Goal: Task Accomplishment & Management: Use online tool/utility

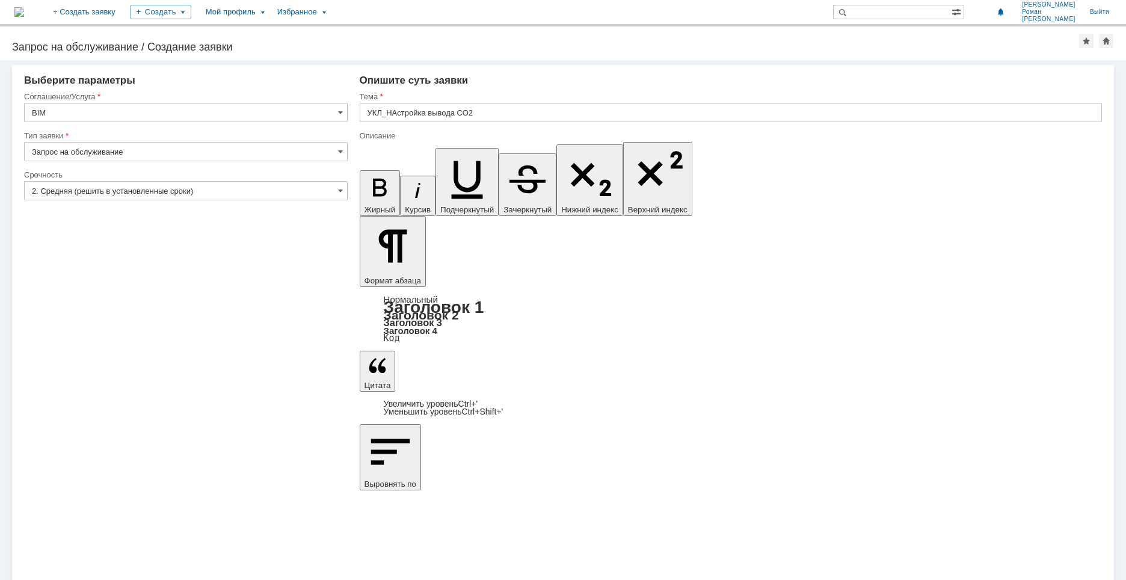
click at [393, 109] on input "УКЛ_НАстройка вывода СО2" at bounding box center [731, 112] width 742 height 19
click at [397, 109] on input "УКЛ_НАстройка вывода СО2" at bounding box center [731, 112] width 742 height 19
type input "УКЛ_Настройка вывода СО2"
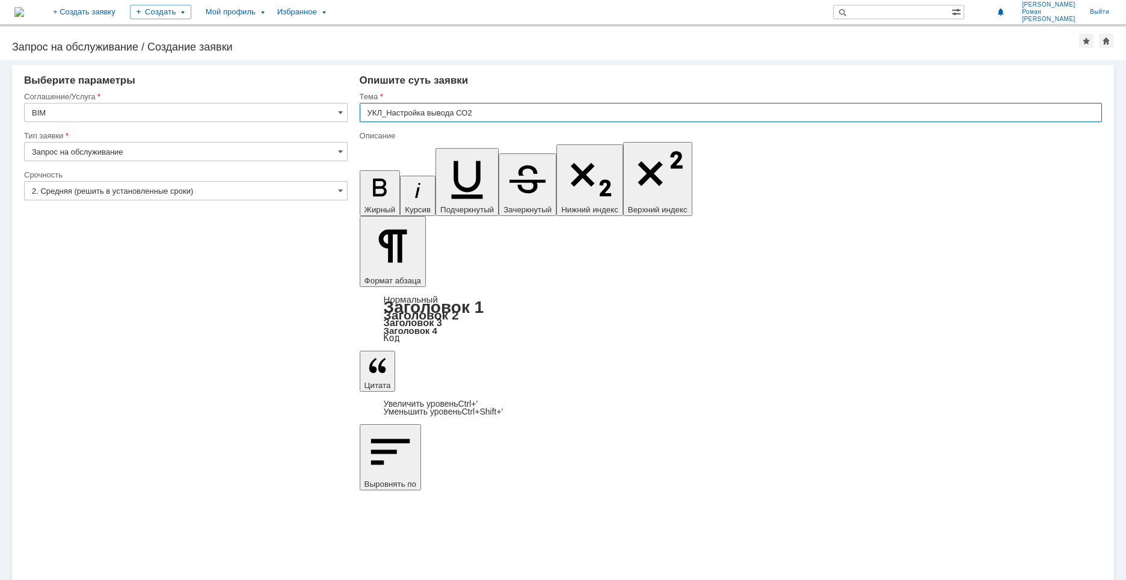
drag, startPoint x: 683, startPoint y: 4228, endPoint x: 680, endPoint y: 4221, distance: 7.8
drag, startPoint x: 671, startPoint y: 4209, endPoint x: 541, endPoint y: 4218, distance: 129.6
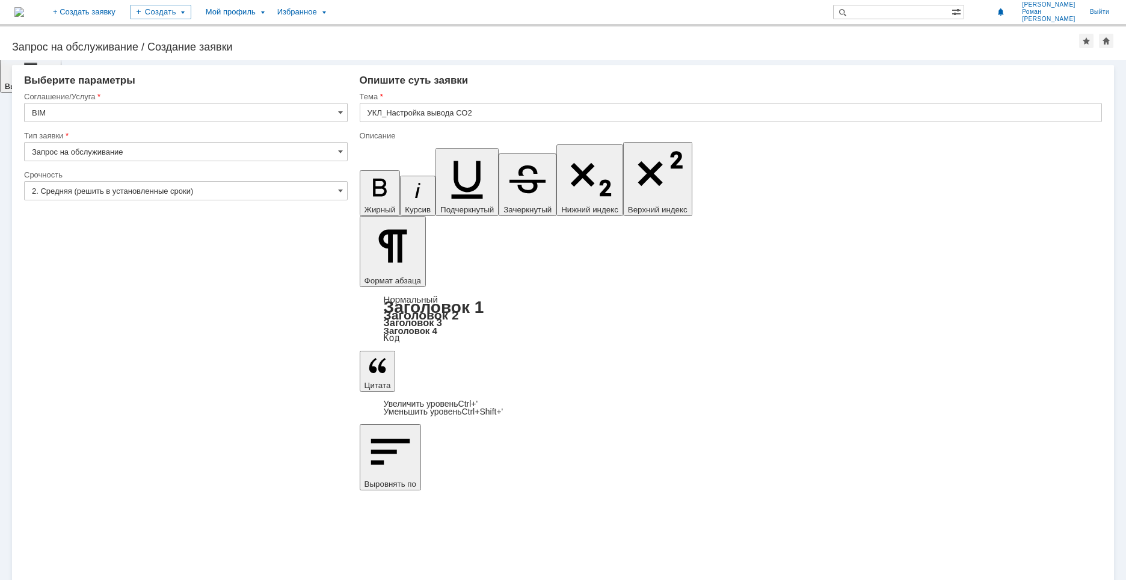
drag, startPoint x: 846, startPoint y: 4369, endPoint x: 769, endPoint y: 4364, distance: 76.5
drag, startPoint x: 943, startPoint y: 4363, endPoint x: 899, endPoint y: 4373, distance: 45.1
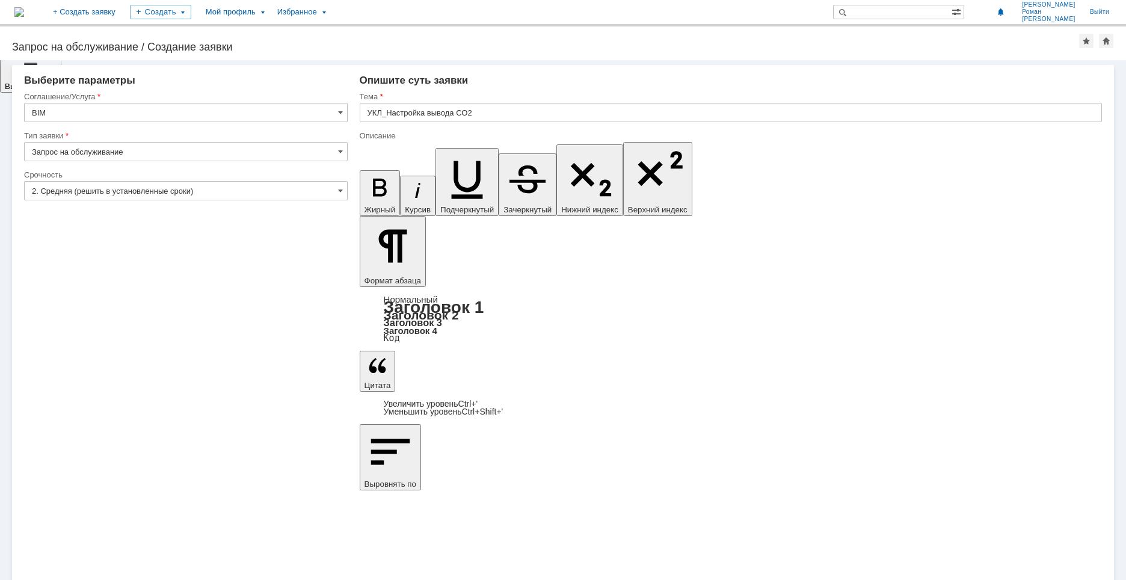
drag, startPoint x: 938, startPoint y: 4362, endPoint x: 934, endPoint y: 4368, distance: 7.7
drag, startPoint x: 935, startPoint y: 4368, endPoint x: 949, endPoint y: 4366, distance: 14.0
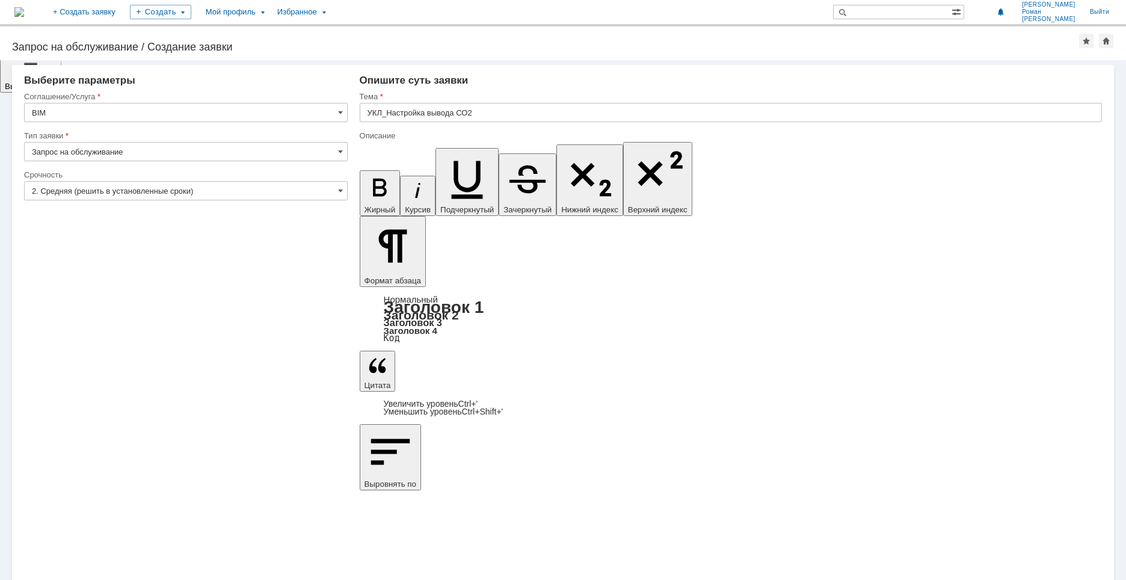
drag, startPoint x: 951, startPoint y: 4366, endPoint x: 871, endPoint y: 4364, distance: 80.0
drag, startPoint x: 873, startPoint y: 4368, endPoint x: 777, endPoint y: 4370, distance: 95.7
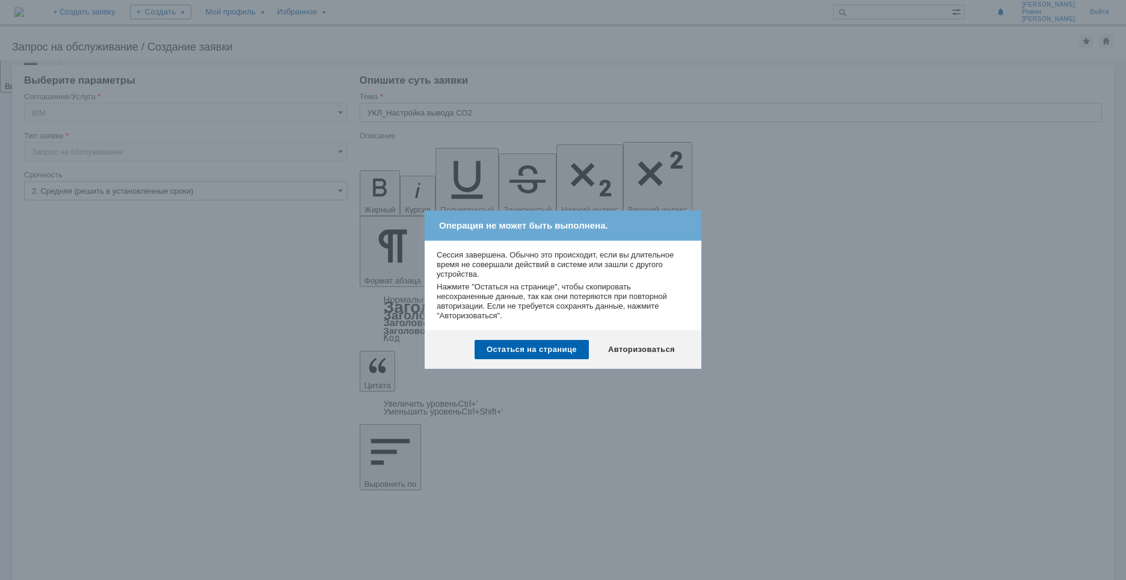
click at [814, 321] on div at bounding box center [563, 290] width 1126 height 580
click at [622, 351] on div "Авторизоваться" at bounding box center [641, 349] width 91 height 19
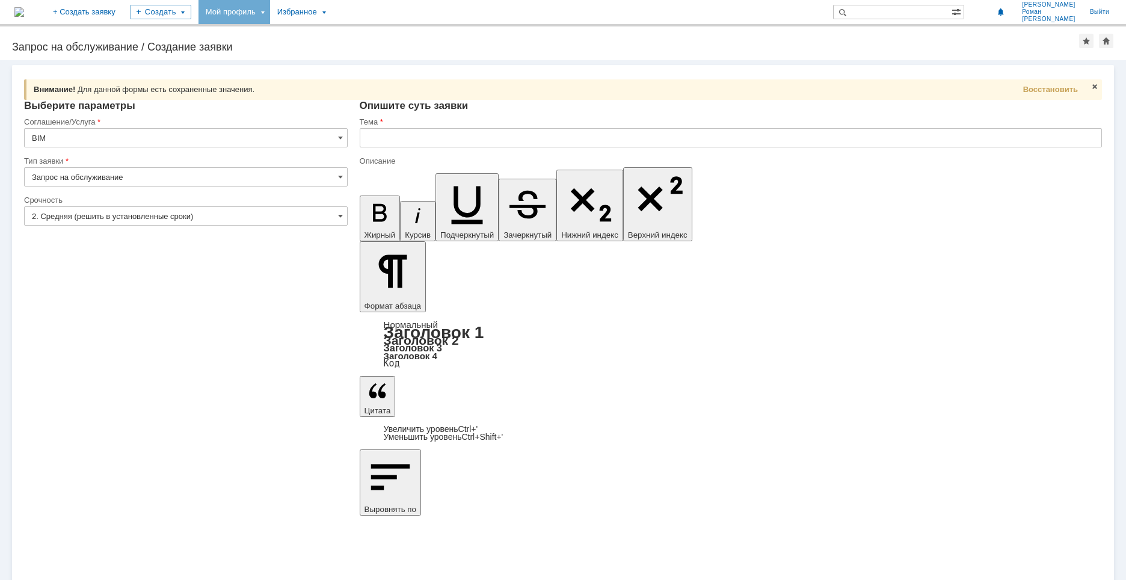
click at [270, 12] on div "Мой профиль" at bounding box center [234, 12] width 72 height 24
click at [291, 52] on div "Заявки" at bounding box center [246, 55] width 91 height 14
click at [191, 14] on div "Создать" at bounding box center [160, 12] width 61 height 14
click at [220, 31] on link "Заявка" at bounding box center [177, 36] width 91 height 14
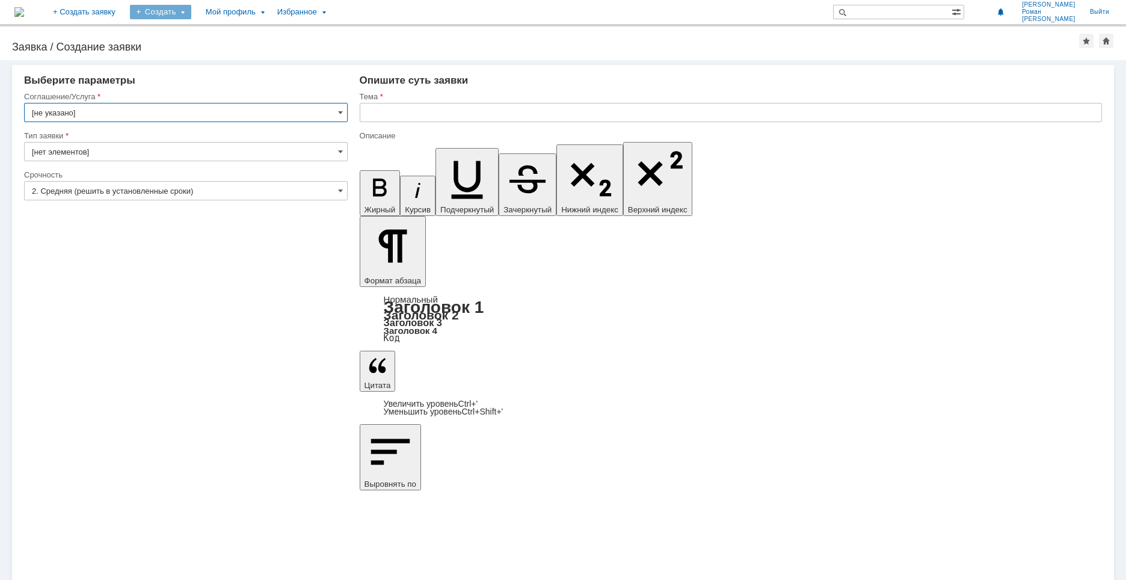
click at [191, 19] on div "Создать" at bounding box center [160, 12] width 61 height 24
click at [224, 29] on link "Заявка" at bounding box center [177, 36] width 91 height 14
click at [24, 16] on img at bounding box center [19, 12] width 10 height 10
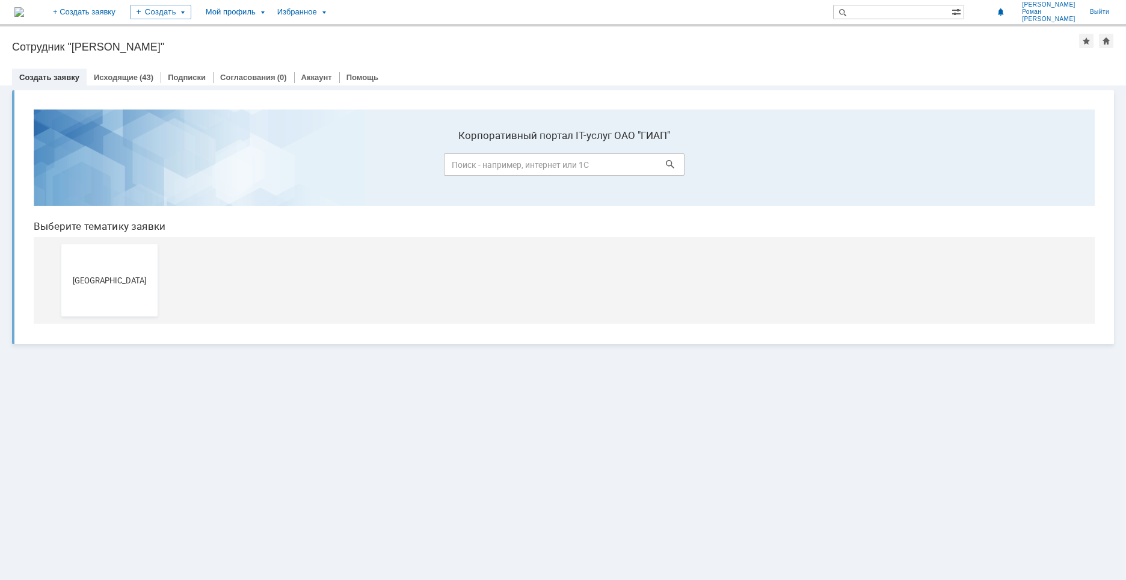
click at [89, 297] on button "[GEOGRAPHIC_DATA]" at bounding box center [109, 280] width 96 height 72
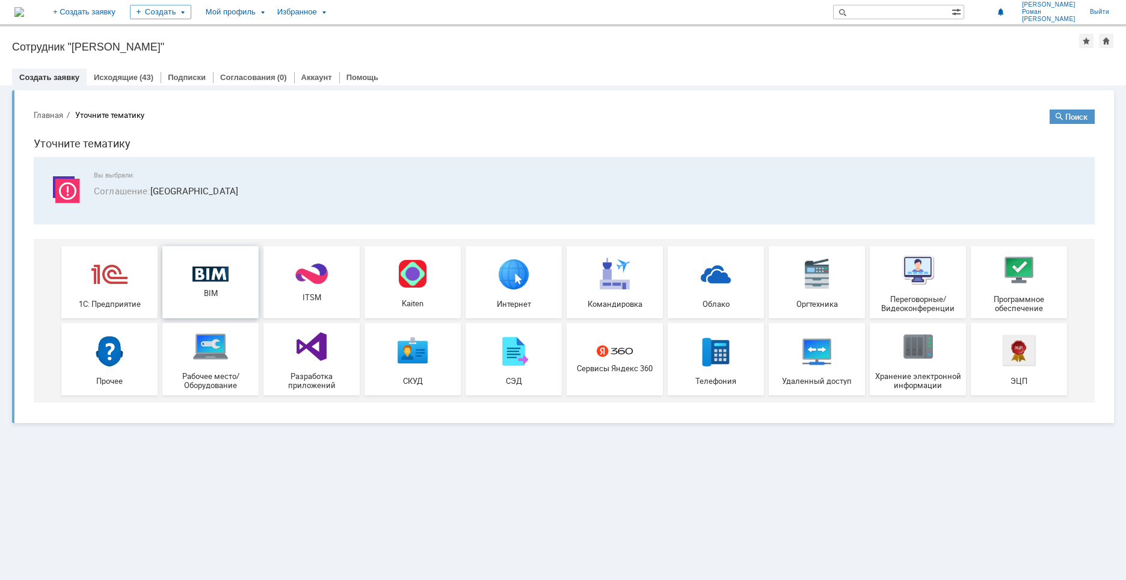
click at [208, 281] on img at bounding box center [210, 274] width 36 height 16
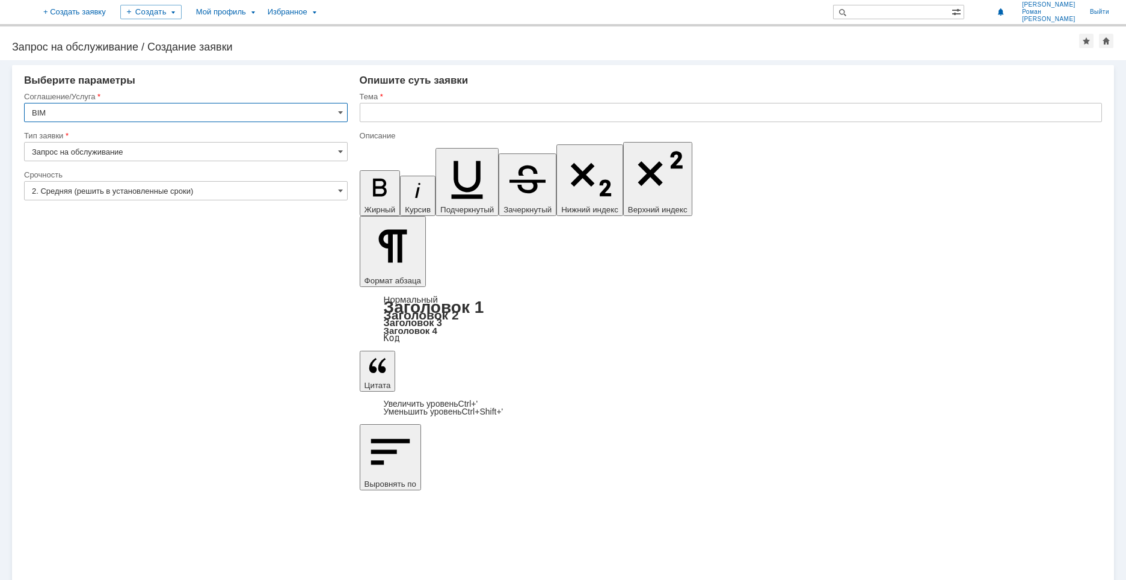
click at [404, 112] on input "text" at bounding box center [731, 112] width 742 height 19
type input "УКЛ"
click at [398, 118] on input "text" at bounding box center [731, 112] width 742 height 19
type input "УКЛ_Настройка вывода спецификации арматуры."
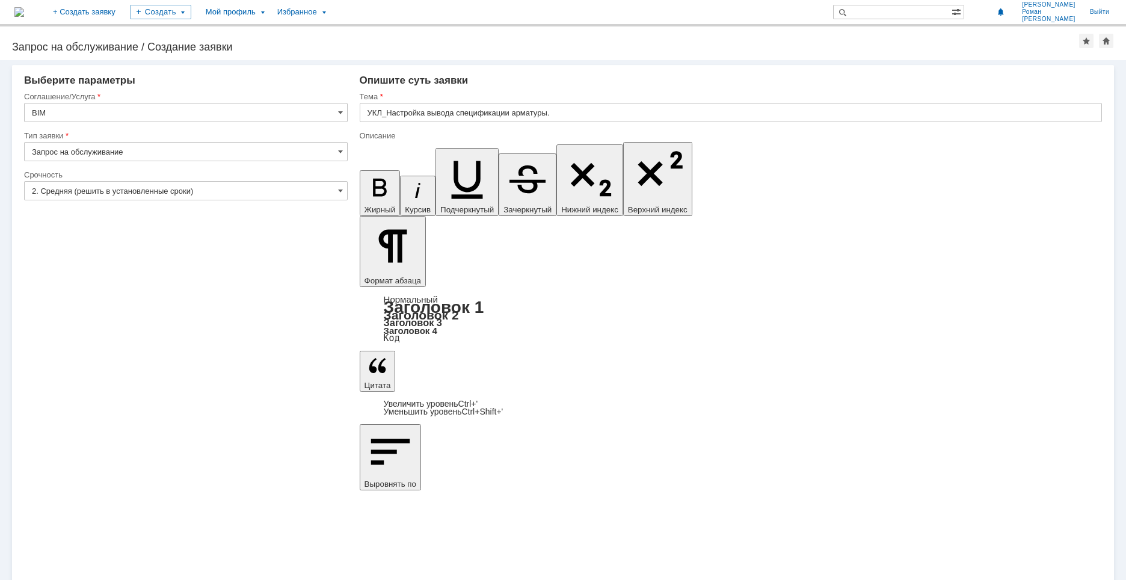
drag, startPoint x: 504, startPoint y: 4214, endPoint x: 470, endPoint y: 4217, distance: 33.8
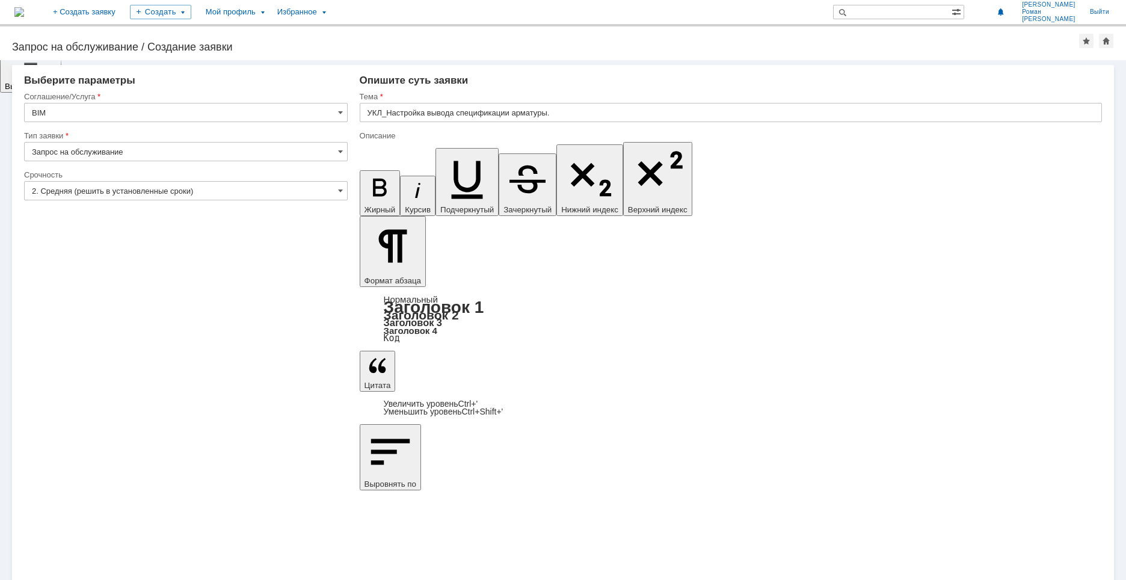
scroll to position [179, 0]
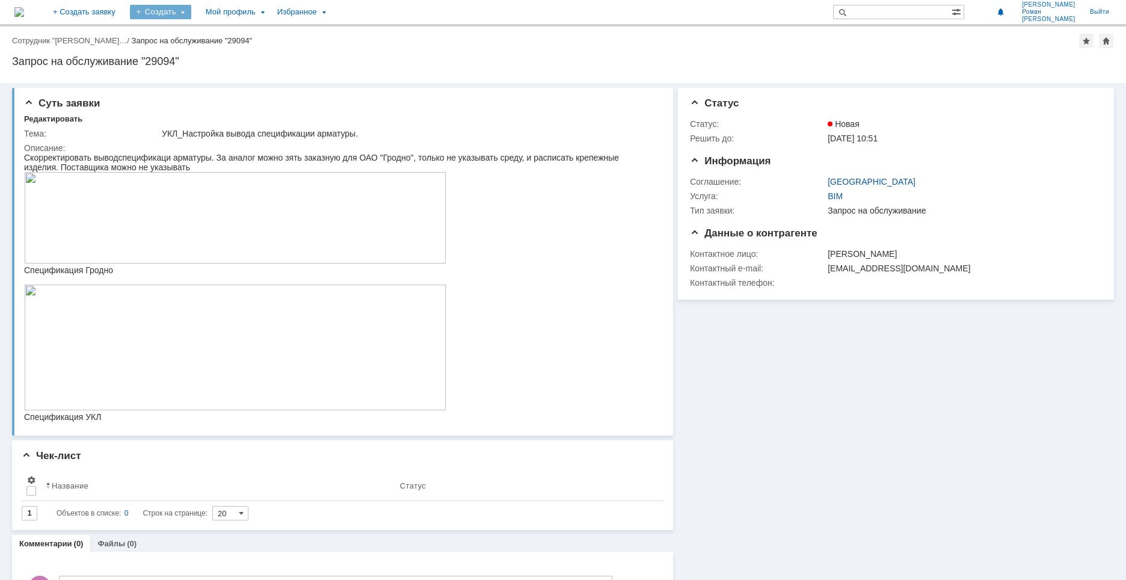
click at [191, 14] on div "Создать" at bounding box center [160, 12] width 61 height 14
click at [224, 34] on link "Заявка" at bounding box center [177, 36] width 91 height 14
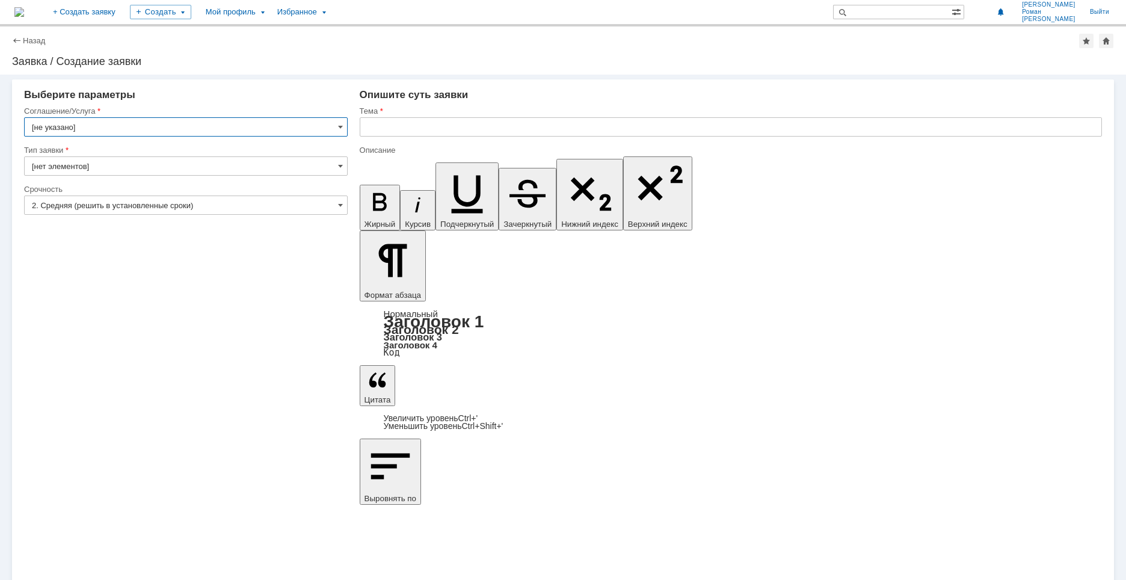
click at [24, 14] on img at bounding box center [19, 12] width 10 height 10
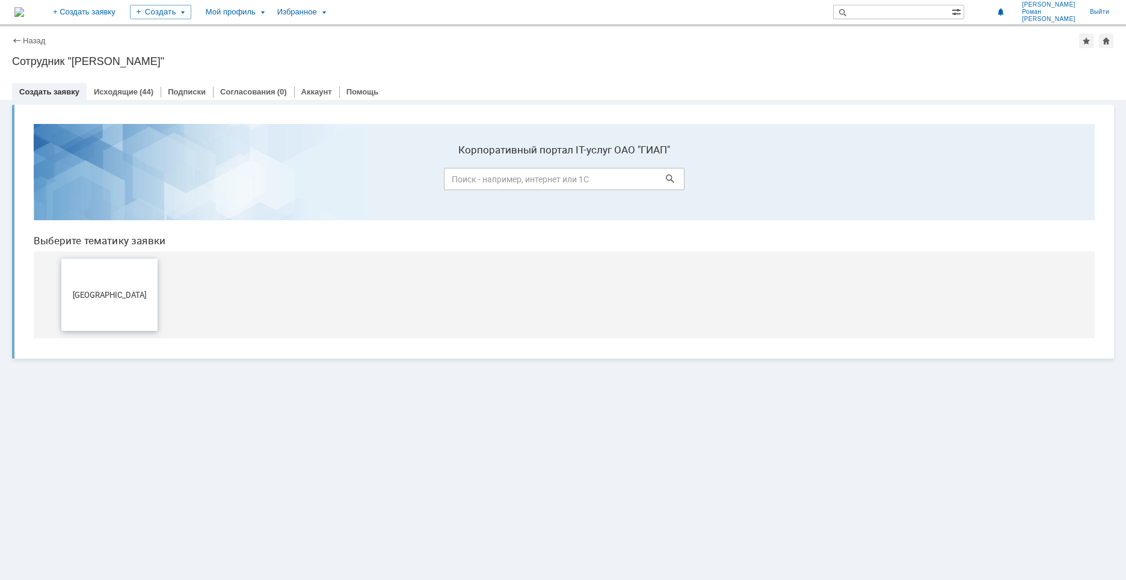
click at [117, 304] on button "[GEOGRAPHIC_DATA]" at bounding box center [109, 295] width 96 height 72
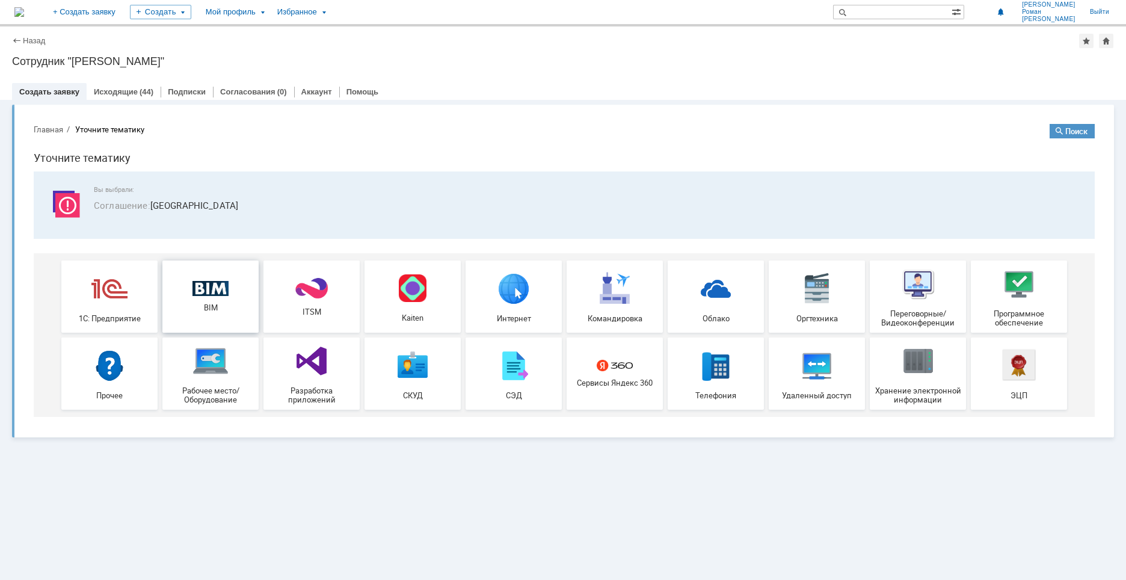
click at [201, 317] on link "BIM" at bounding box center [210, 296] width 96 height 72
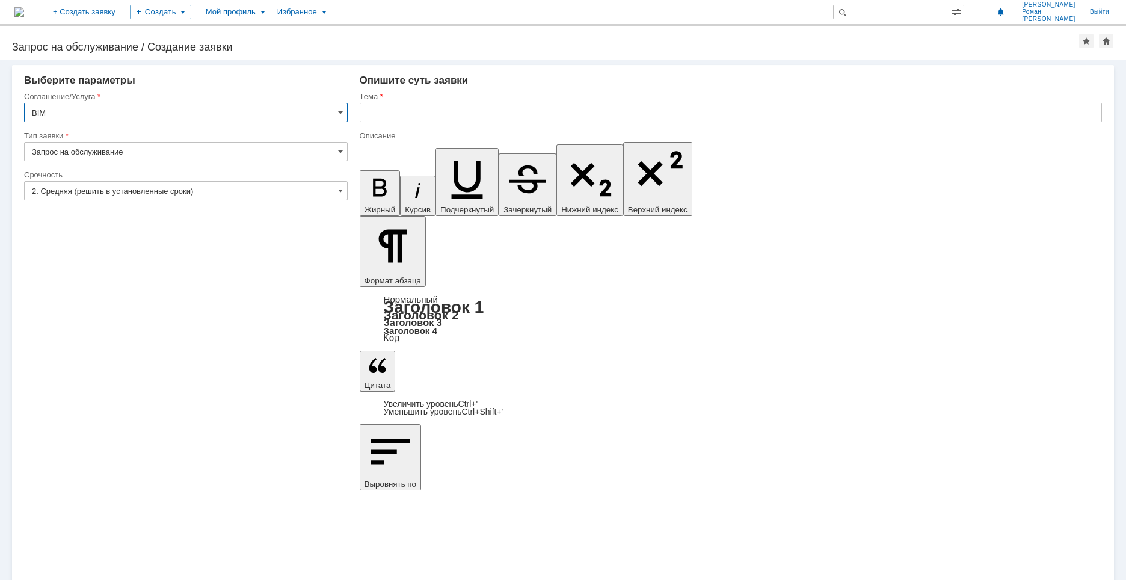
click at [403, 118] on input "text" at bounding box center [731, 112] width 742 height 19
type input "УКЛ_Убрать обозначение опор ""
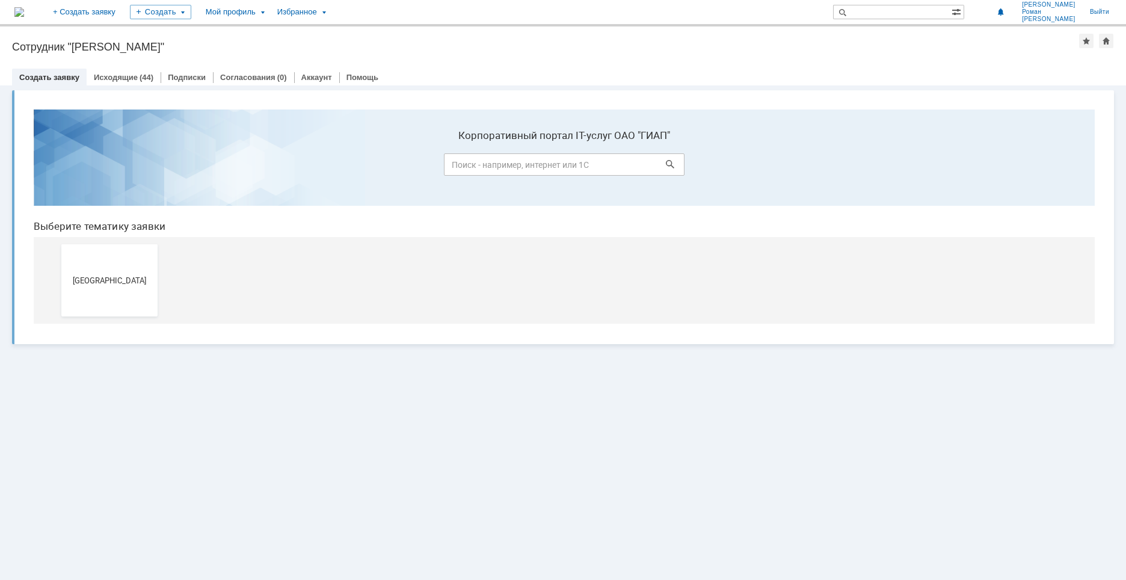
click at [143, 282] on span "[GEOGRAPHIC_DATA]" at bounding box center [109, 279] width 89 height 9
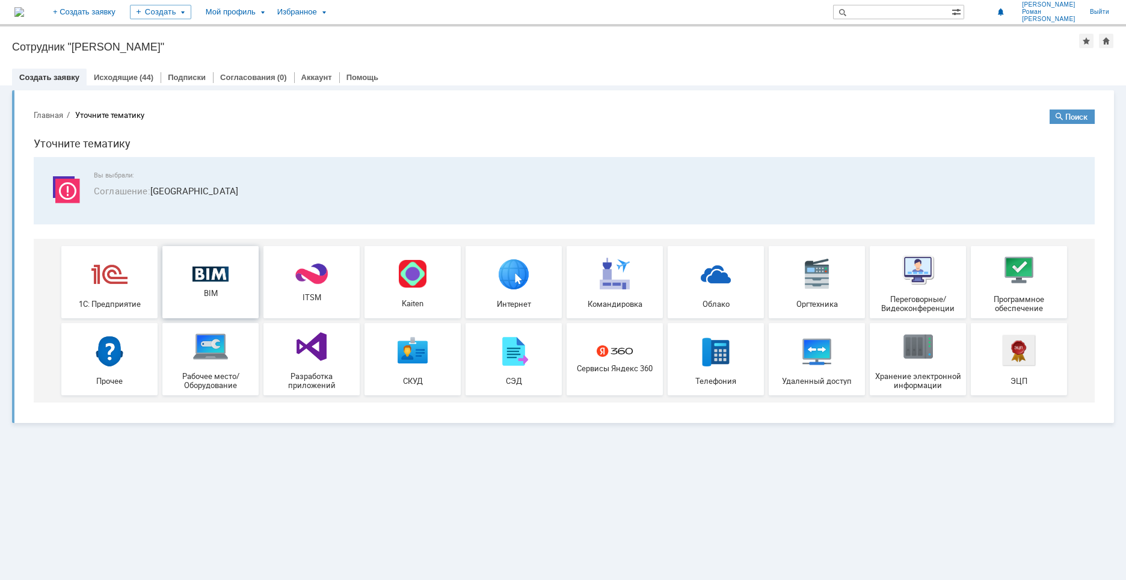
click at [203, 284] on div "BIM" at bounding box center [210, 282] width 89 height 32
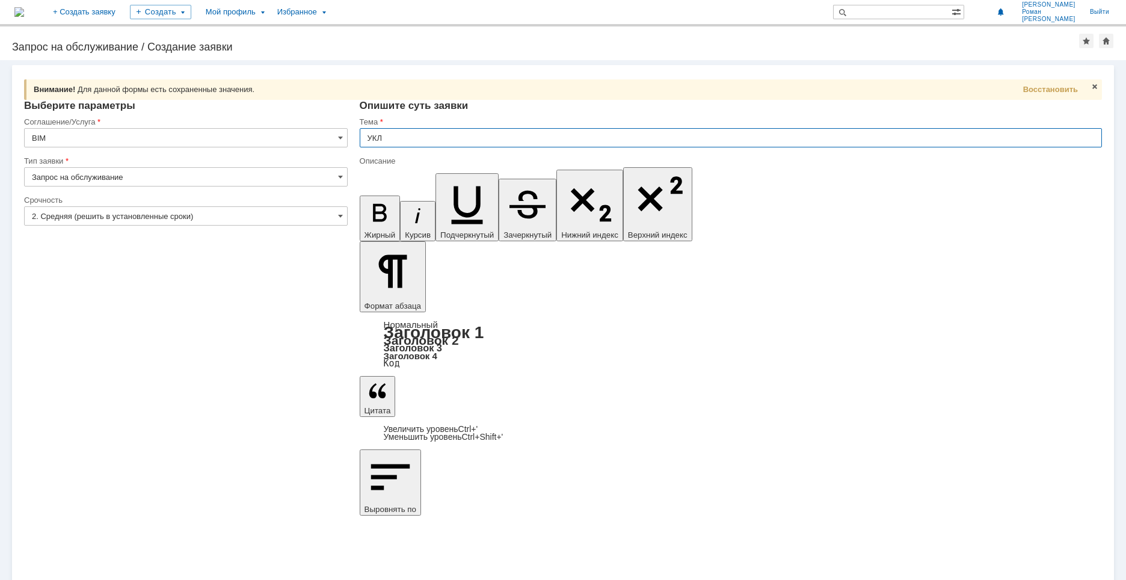
type input "УКЛ"
click at [1039, 87] on span "Восстановить" at bounding box center [1050, 89] width 55 height 9
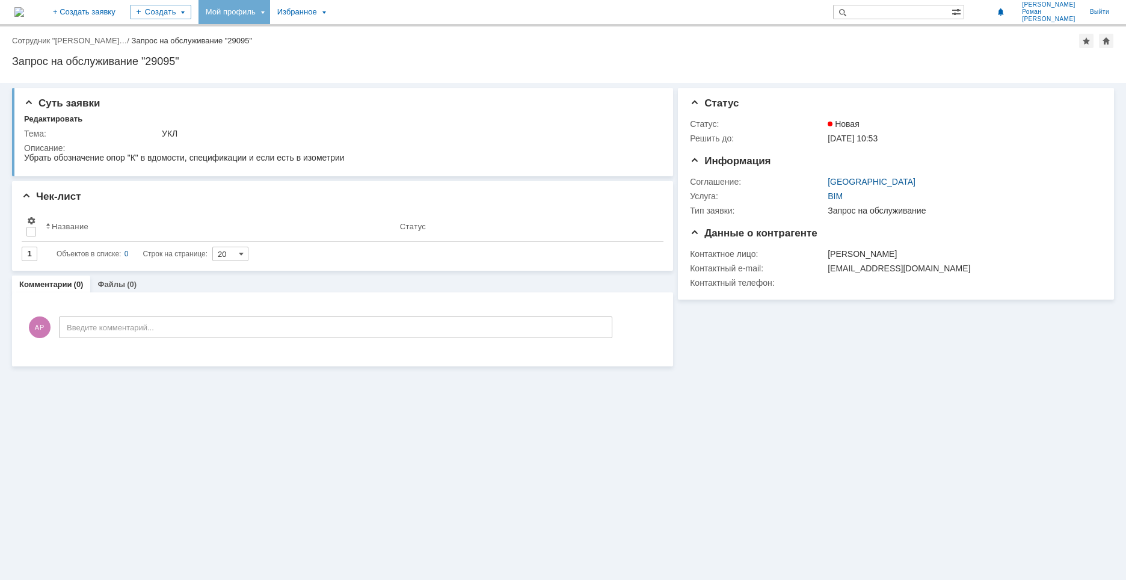
click at [263, 10] on div "Мой профиль" at bounding box center [234, 12] width 72 height 24
click at [283, 63] on div "Заявки Мои заявки" at bounding box center [246, 55] width 96 height 19
click at [270, 11] on div "Мой профиль" at bounding box center [234, 12] width 72 height 24
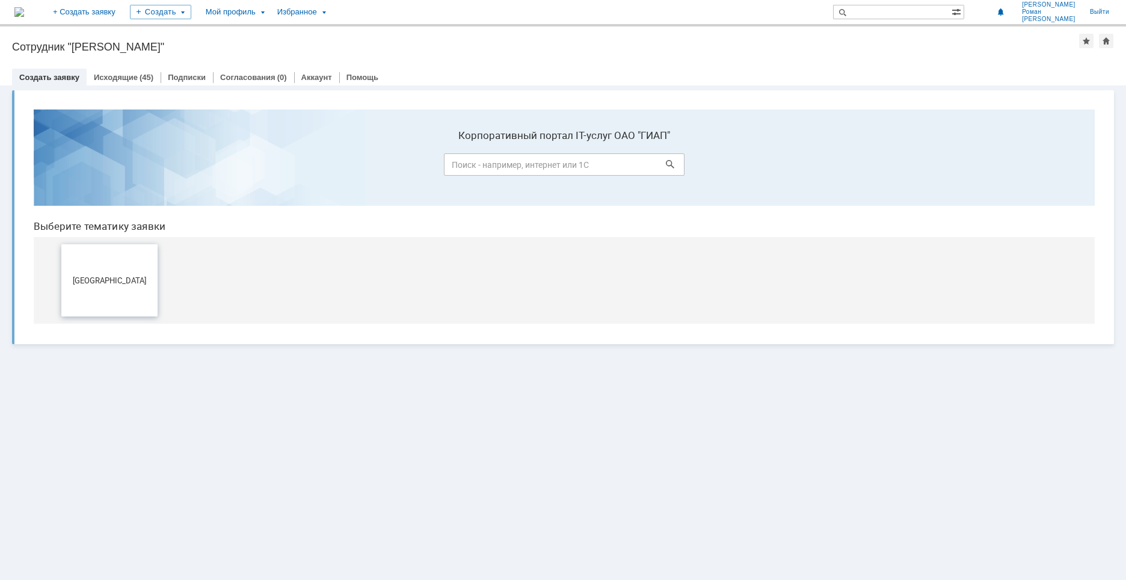
click at [110, 286] on button "[GEOGRAPHIC_DATA]" at bounding box center [109, 280] width 96 height 72
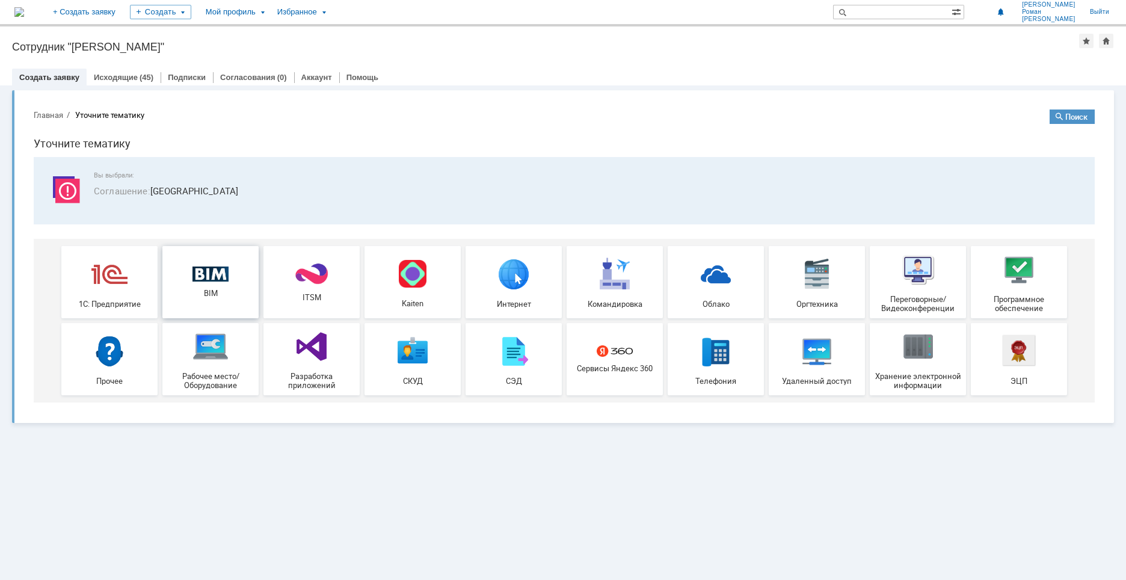
click at [210, 283] on div "BIM" at bounding box center [210, 282] width 89 height 32
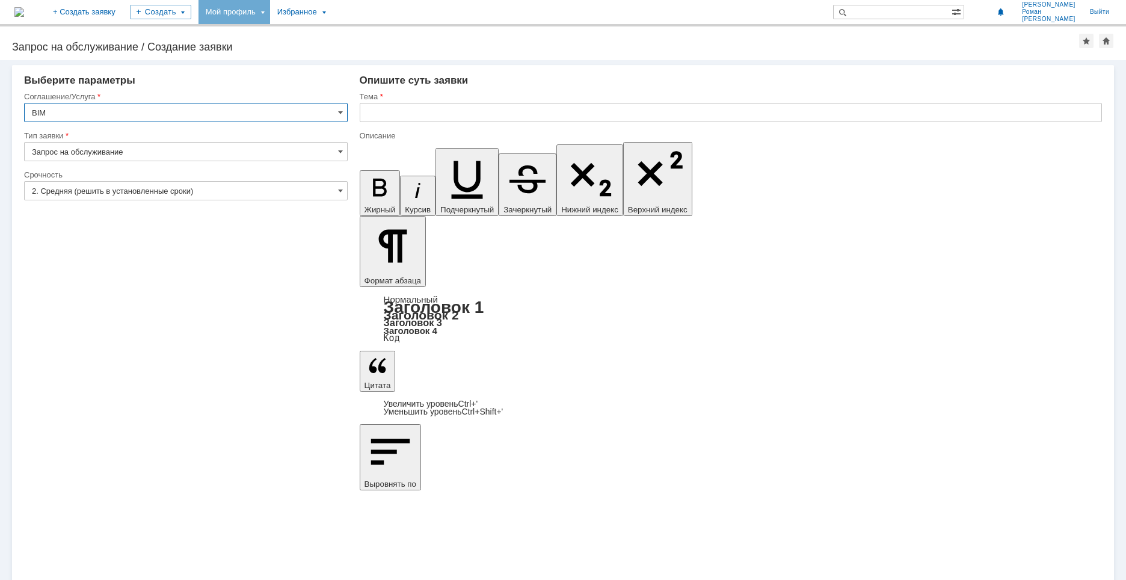
click at [270, 16] on div "Мой профиль" at bounding box center [234, 12] width 72 height 24
click at [374, 57] on link "Мои заявки" at bounding box center [342, 55] width 91 height 14
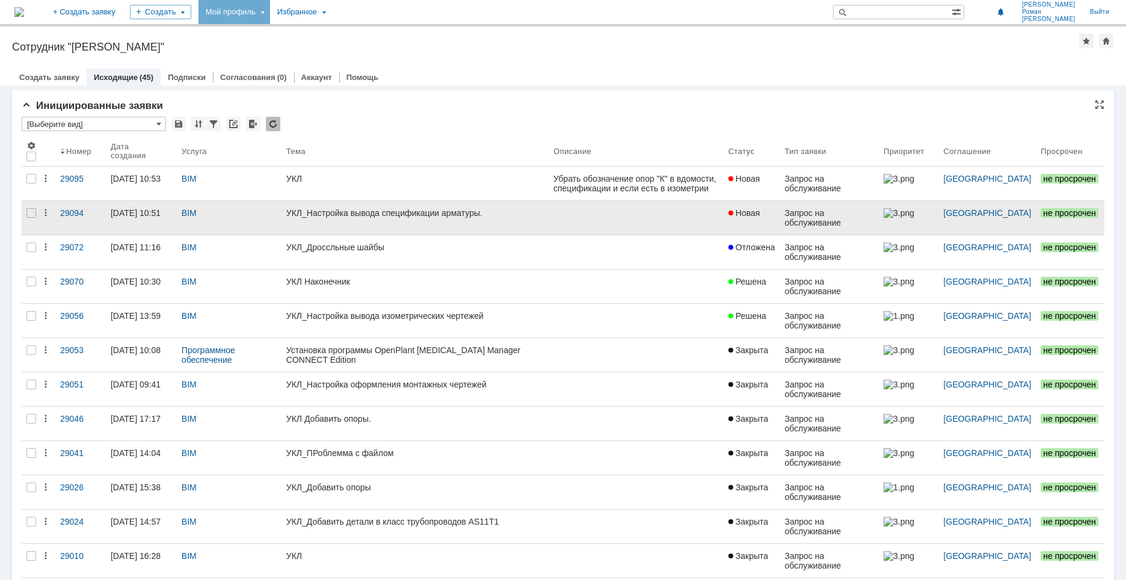
click at [298, 212] on div "УКЛ_Настройка вывода спецификации арматуры." at bounding box center [414, 213] width 257 height 10
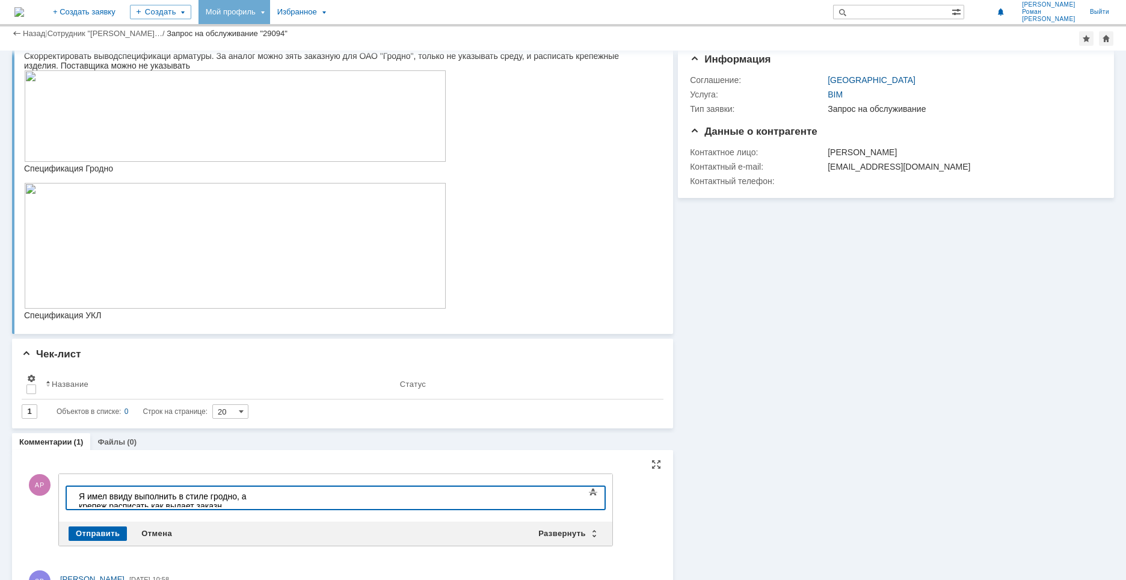
drag, startPoint x: 123, startPoint y: 505, endPoint x: 129, endPoint y: 502, distance: 7.5
click at [123, 505] on body "Я имел ввиду выполнить в стиле гродно, а крепеж расписать как выдает заказн" at bounding box center [164, 501] width 180 height 29
click at [250, 499] on div "Я имел ввиду выполнить в стиле гродно, а крепеж расписать как выдает заказн" at bounding box center [164, 500] width 171 height 19
click at [96, 534] on div "Отправить" at bounding box center [98, 533] width 58 height 14
